Goal: Task Accomplishment & Management: Use online tool/utility

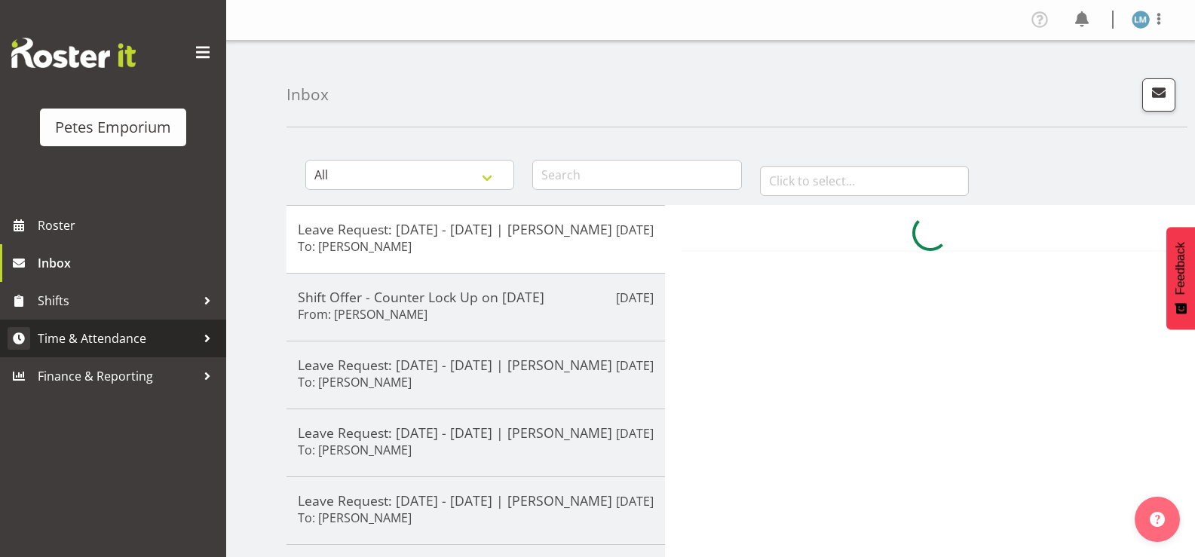
click at [165, 341] on span "Time & Attendance" at bounding box center [117, 338] width 158 height 23
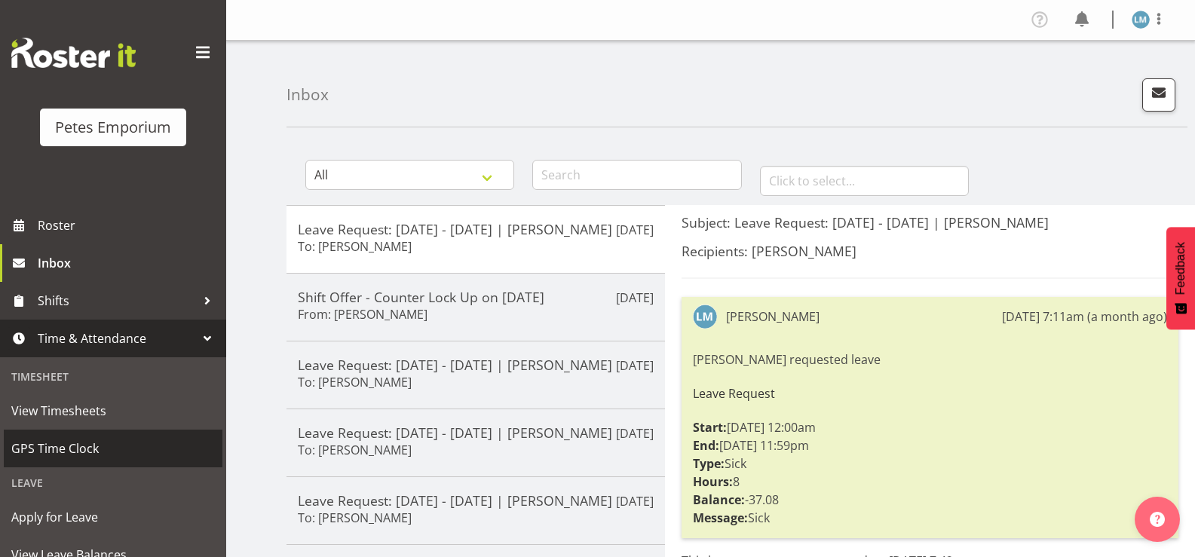
click at [140, 451] on span "GPS Time Clock" at bounding box center [113, 448] width 204 height 23
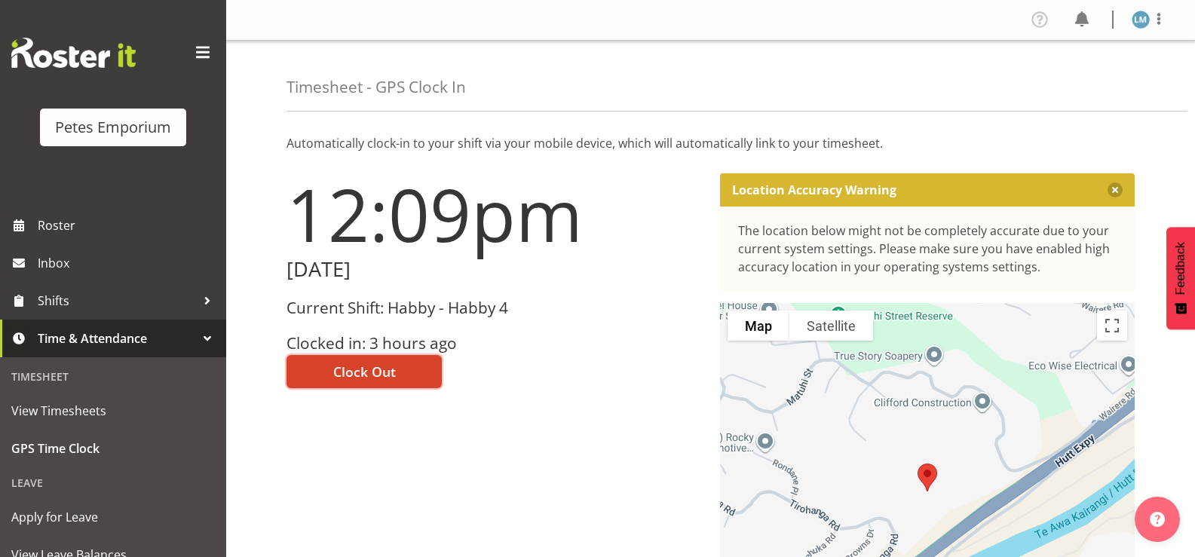
click at [378, 370] on span "Clock Out" at bounding box center [364, 372] width 63 height 20
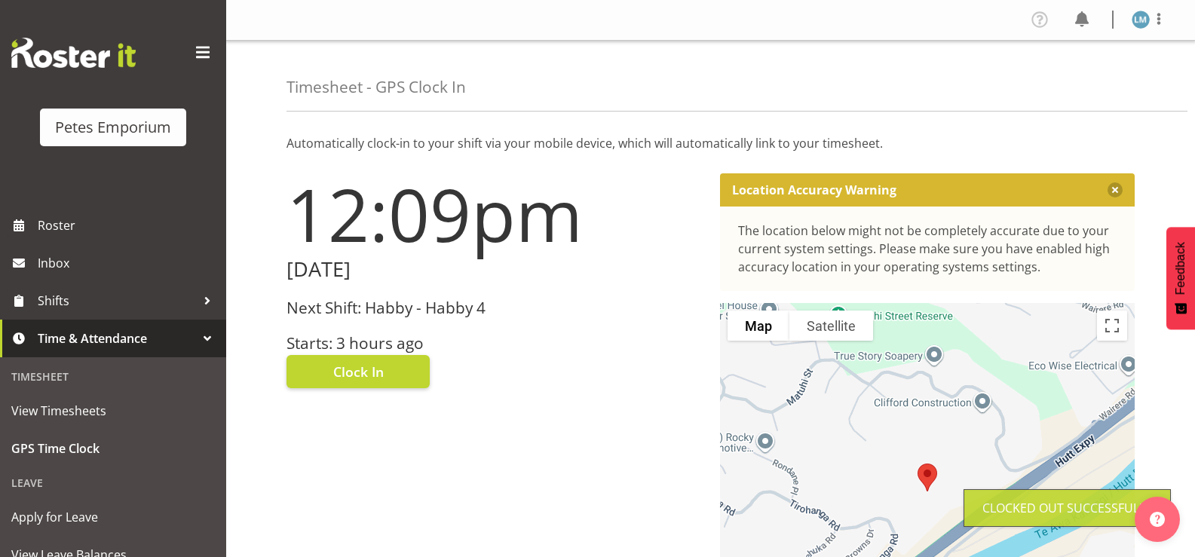
click at [1139, 22] on img at bounding box center [1141, 20] width 18 height 18
click at [1081, 81] on link "Log Out" at bounding box center [1095, 79] width 145 height 27
